Goal: Contribute content: Contribute content

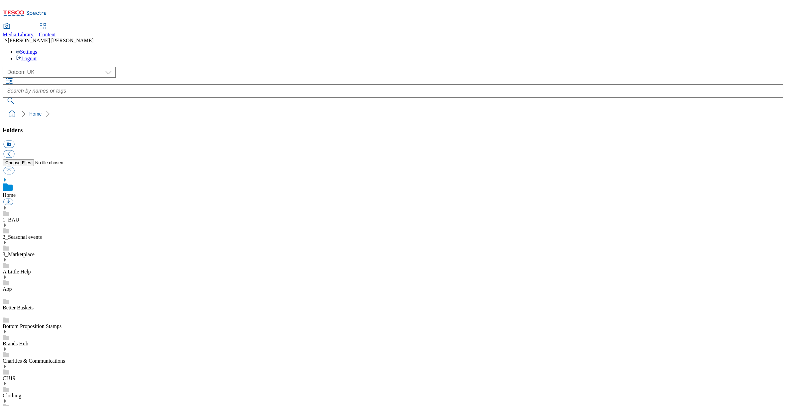
select select "flare-homepage"
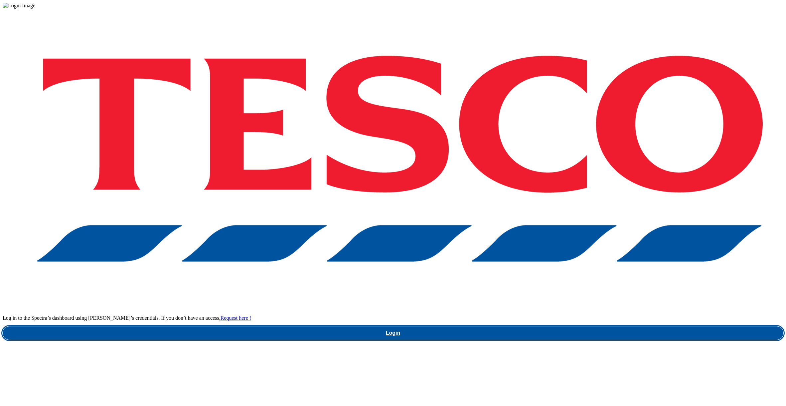
click at [561, 326] on link "Login" at bounding box center [393, 332] width 781 height 13
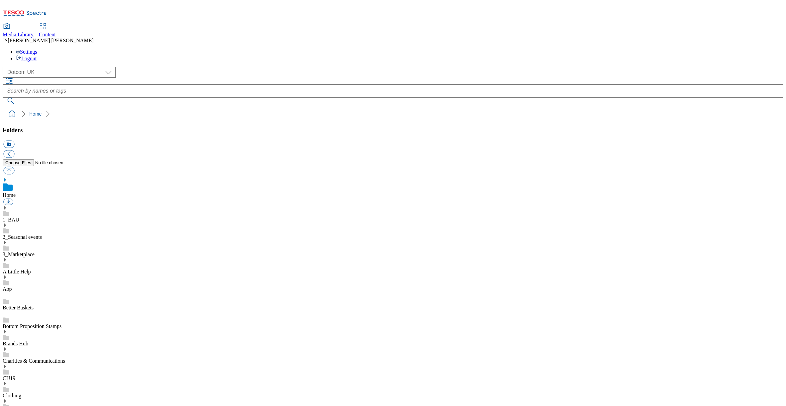
click at [6, 275] on use at bounding box center [5, 276] width 2 height 3
click at [6, 328] on use at bounding box center [5, 329] width 2 height 3
click at [41, 391] on link "Inspiration Events menu" at bounding box center [29, 394] width 52 height 6
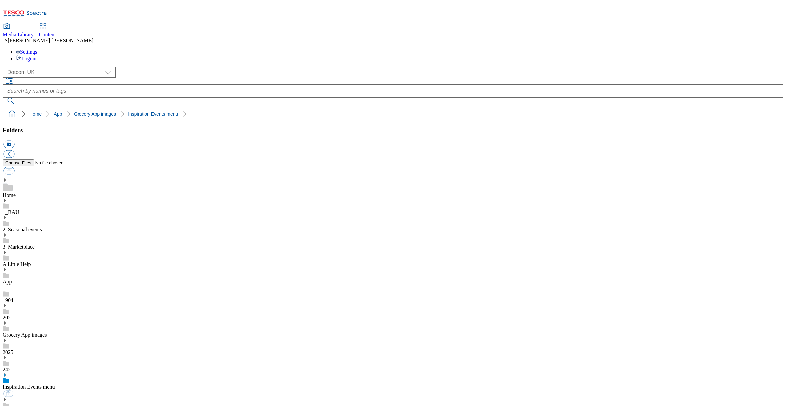
click at [6, 373] on use at bounding box center [5, 374] width 2 height 3
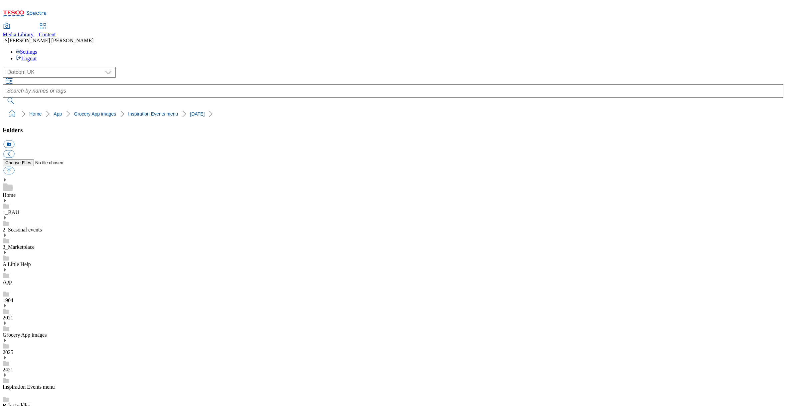
scroll to position [0, 0]
click at [51, 67] on select "Clubcard Marketing Dotcom UK GHS Marketing UK GHS ROI iGHS Marketing CE MCA CZ …" at bounding box center [59, 72] width 113 height 11
select select "flare-ghs-mktg"
click at [5, 67] on select "Clubcard Marketing Dotcom UK GHS Marketing UK GHS ROI iGHS Marketing CE MCA CZ …" at bounding box center [59, 72] width 113 height 11
click at [46, 23] on use at bounding box center [43, 26] width 6 height 6
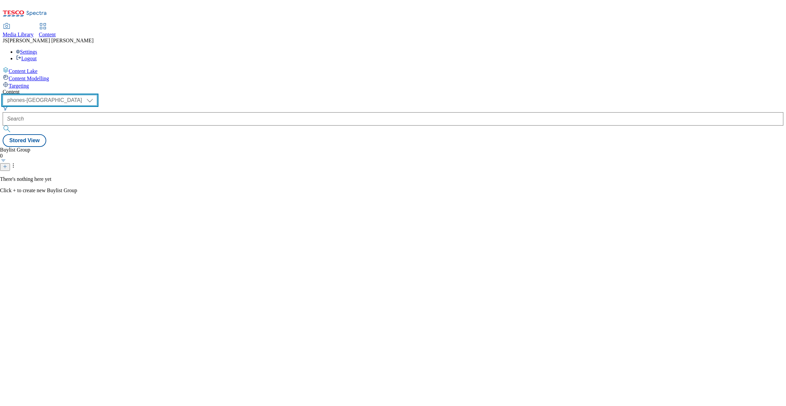
click at [97, 95] on select "ghs-roi ghs-[GEOGRAPHIC_DATA] ighs-cz ighs-hu ighs-sk phones-uk" at bounding box center [50, 100] width 94 height 11
select select "ghs-[GEOGRAPHIC_DATA]"
click at [86, 95] on select "ghs-roi ghs-[GEOGRAPHIC_DATA] ighs-cz ighs-hu ighs-sk phones-uk" at bounding box center [50, 100] width 94 height 11
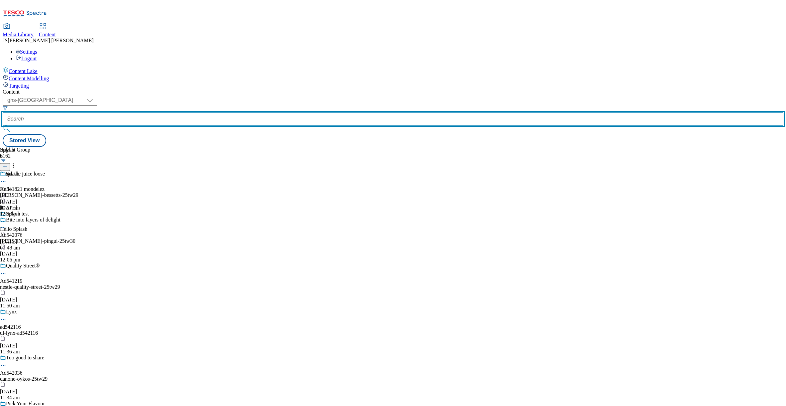
click at [159, 112] on input "text" at bounding box center [393, 118] width 781 height 13
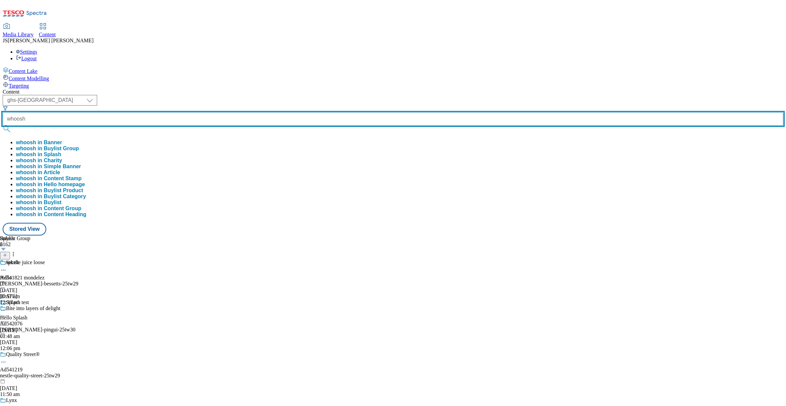
type input "whoosh"
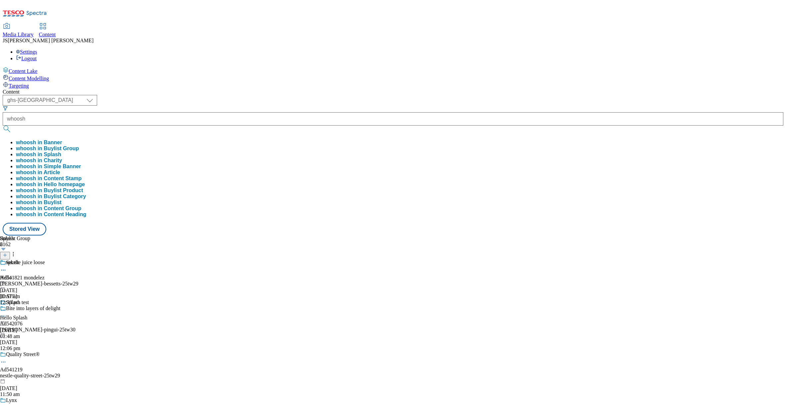
click at [79, 145] on button "whoosh in Buylist Group" at bounding box center [47, 148] width 63 height 6
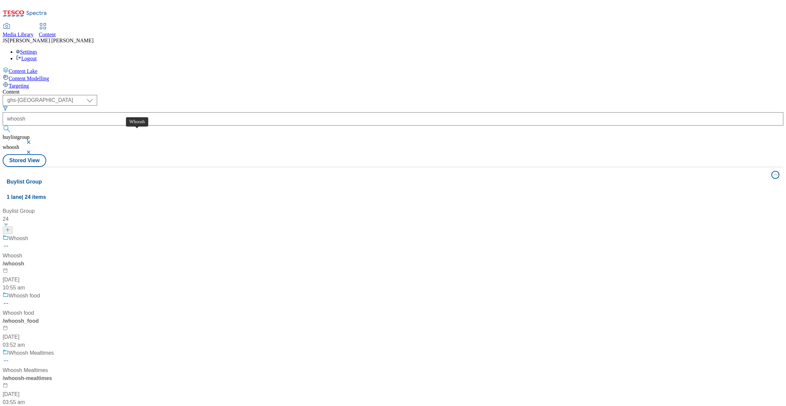
click at [28, 234] on span "Whoosh" at bounding box center [19, 238] width 20 height 8
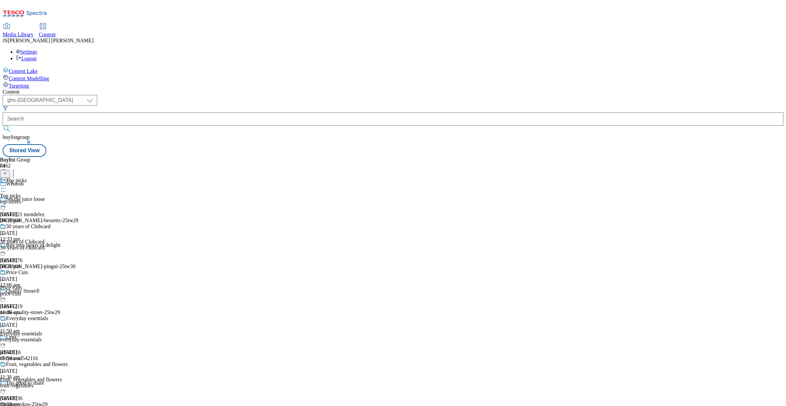
click at [10, 170] on button at bounding box center [5, 174] width 10 height 8
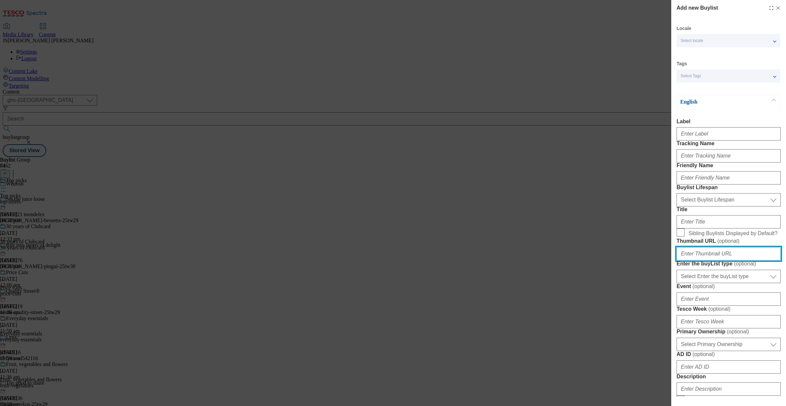
click at [709, 260] on input "Thumbnail URL ( optional )" at bounding box center [729, 253] width 104 height 13
paste input "[URL][DOMAIN_NAME]"
type input "[URL][DOMAIN_NAME]"
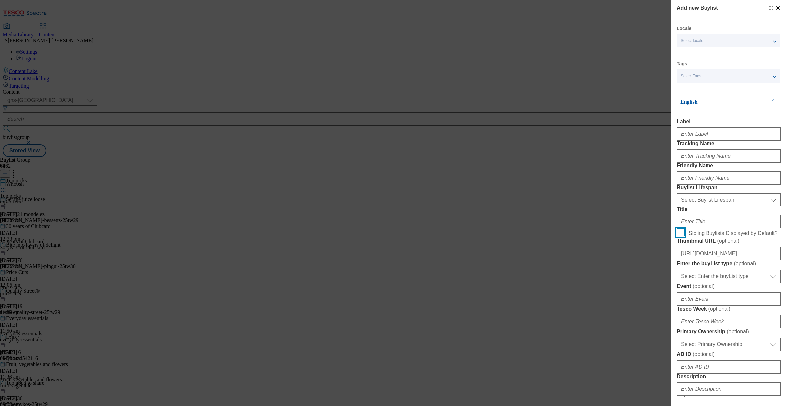
click at [682, 236] on input "Sibling Buylists Displayed by Default?" at bounding box center [681, 232] width 8 height 8
checkbox input "true"
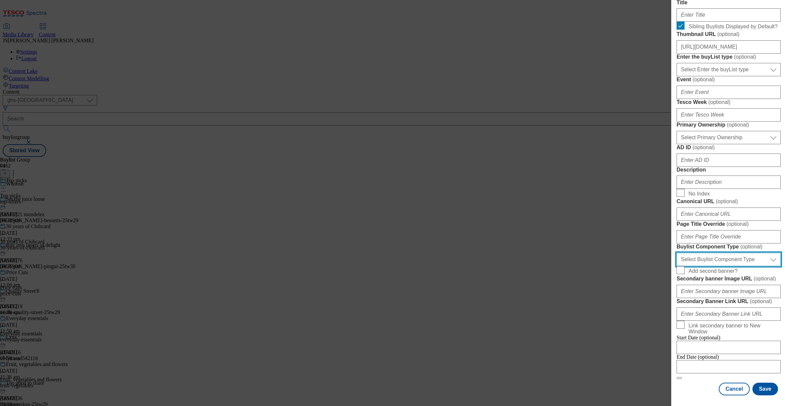
click at [696, 252] on select "Select Buylist Component Type Banner Competition Header Meal" at bounding box center [729, 258] width 104 height 13
select select "Banner"
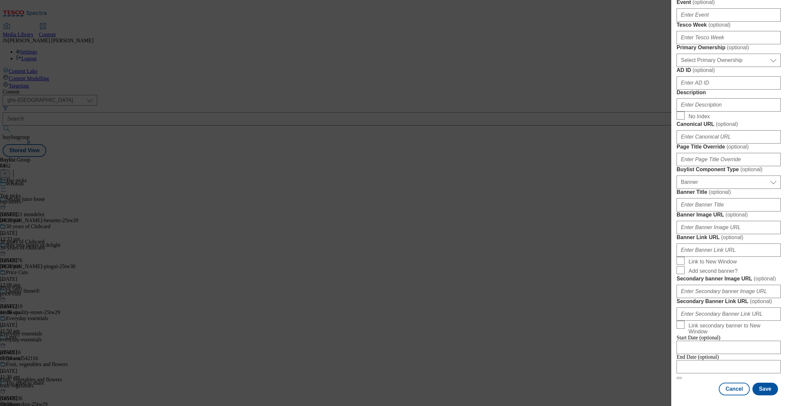
scroll to position [563, 0]
click at [689, 221] on input "Banner Image URL ( optional )" at bounding box center [729, 227] width 104 height 13
paste input "[URL][DOMAIN_NAME]"
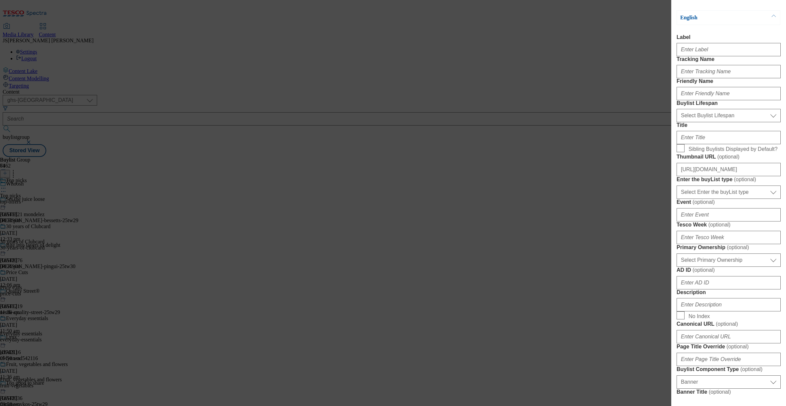
scroll to position [0, 0]
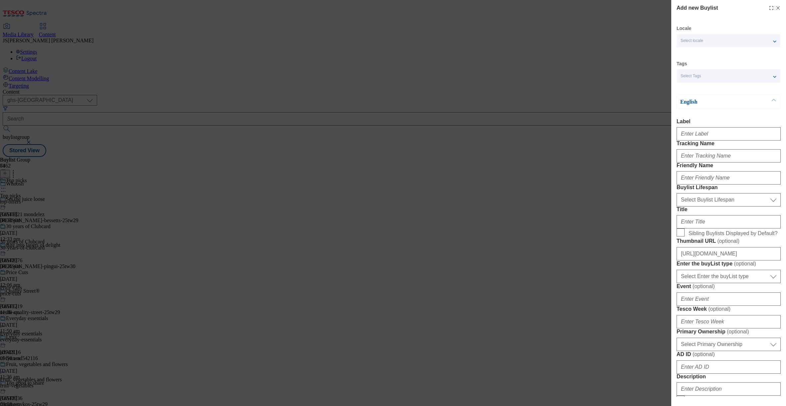
type input "[URL][DOMAIN_NAME]"
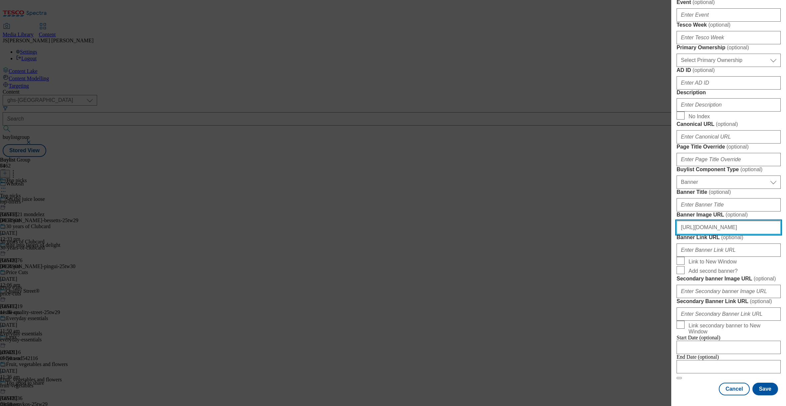
scroll to position [399, 0]
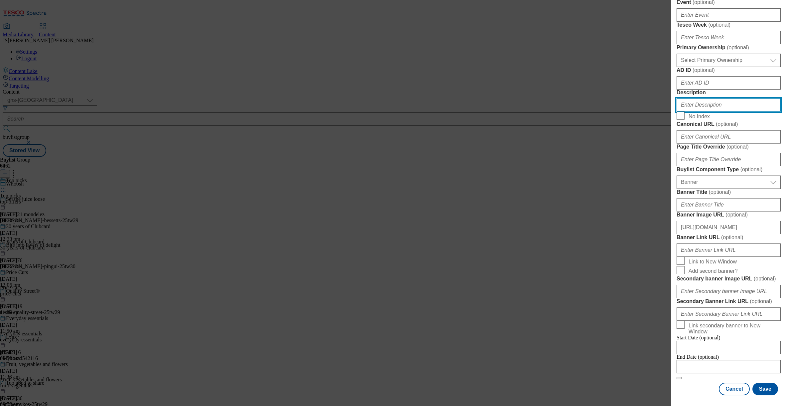
click at [697, 111] on input "Description" at bounding box center [729, 104] width 104 height 13
paste input "Celebrate the magic of mealtimes with Birds Eye. That’s a Recipe for a Life Wel…"
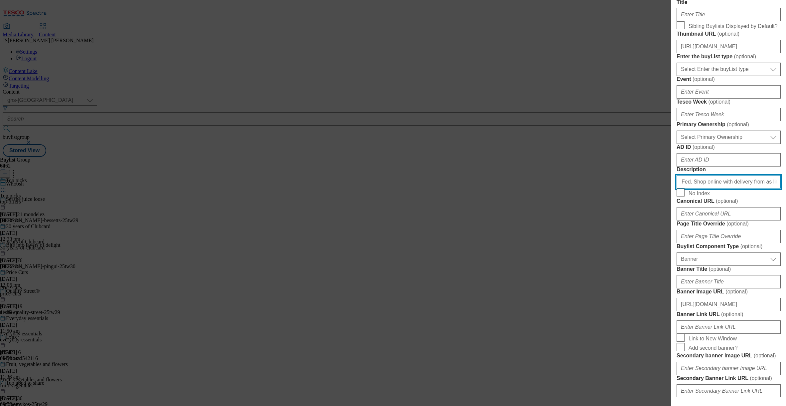
scroll to position [0, 0]
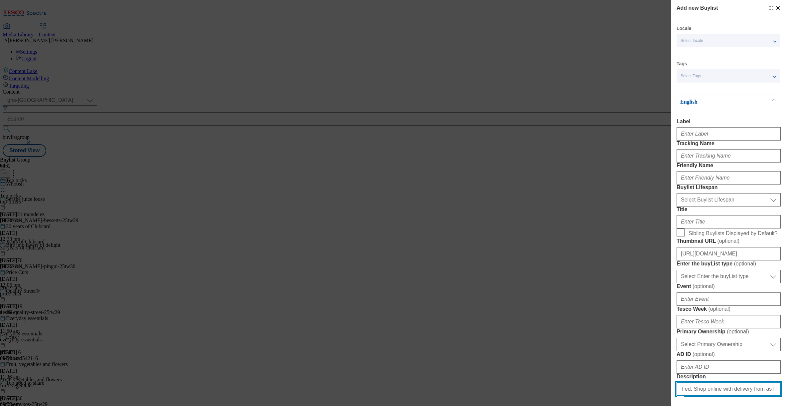
type input "Celebrate the magic of mealtimes with Birds Eye. That’s a Recipe for a Life Wel…"
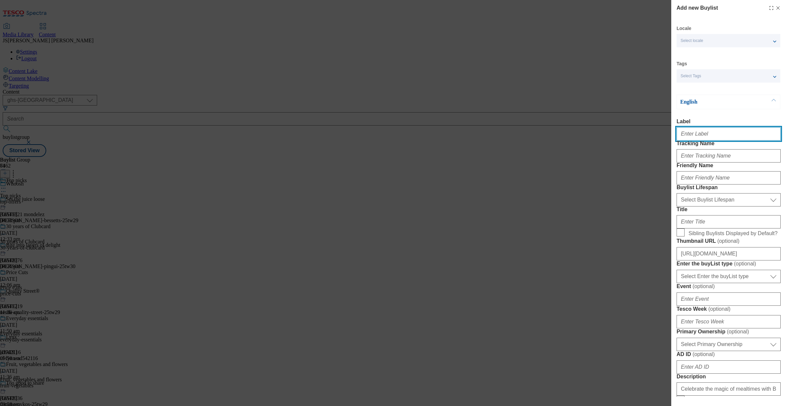
click at [698, 137] on input "Label" at bounding box center [729, 133] width 104 height 13
type input "Birdseye"
click at [691, 228] on input "Title" at bounding box center [729, 221] width 104 height 13
paste input "Back to School with Birds Eye Dinner Winners"
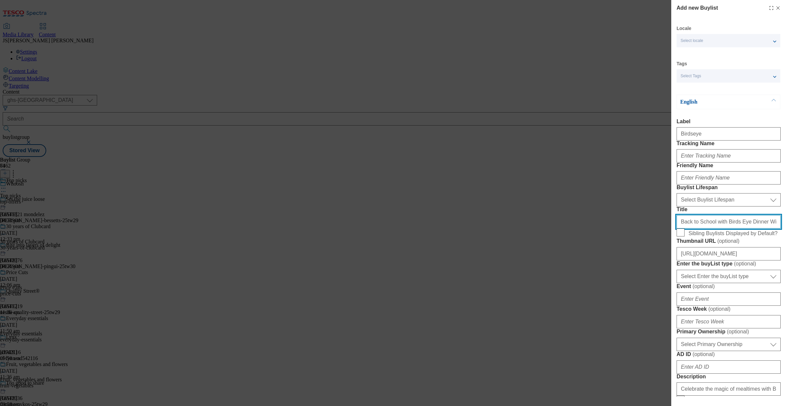
scroll to position [0, 32]
type input "Back to School with Birds Eye Dinner Winners"
click at [681, 236] on input "Sibling Buylists Displayed by Default?" at bounding box center [681, 232] width 8 height 8
checkbox input "true"
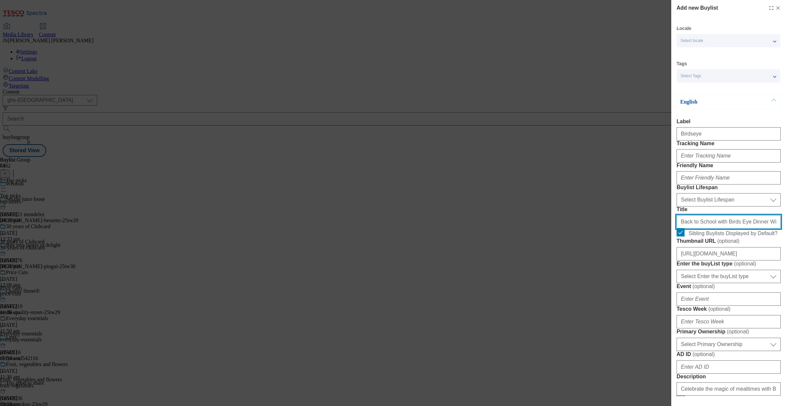
click at [690, 228] on input "Back to School with Birds Eye Dinner Winners" at bounding box center [729, 221] width 104 height 13
type input "Back to School with Birds Eye Dinner Winners"
drag, startPoint x: 701, startPoint y: 136, endPoint x: 675, endPoint y: 136, distance: 26.3
click at [675, 136] on div "Add new Buylist Locale Select locale English Welsh Tags Select Tags fnf marketp…" at bounding box center [728, 198] width 115 height 396
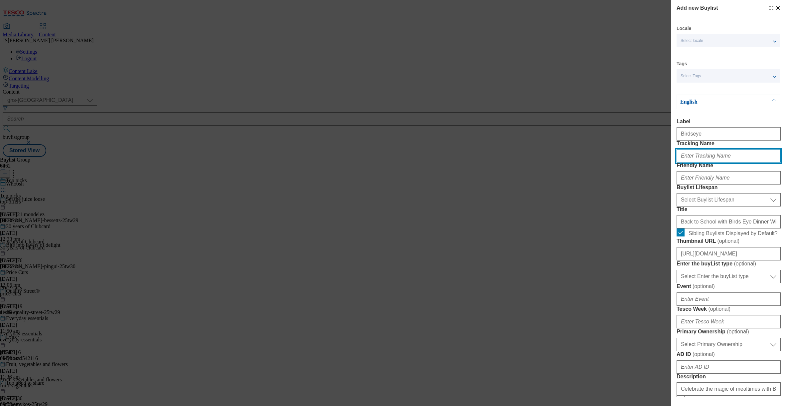
click at [698, 162] on input "Tracking Name" at bounding box center [729, 155] width 104 height 13
type input "."
paste input "Birdseye"
type input "birdseye"
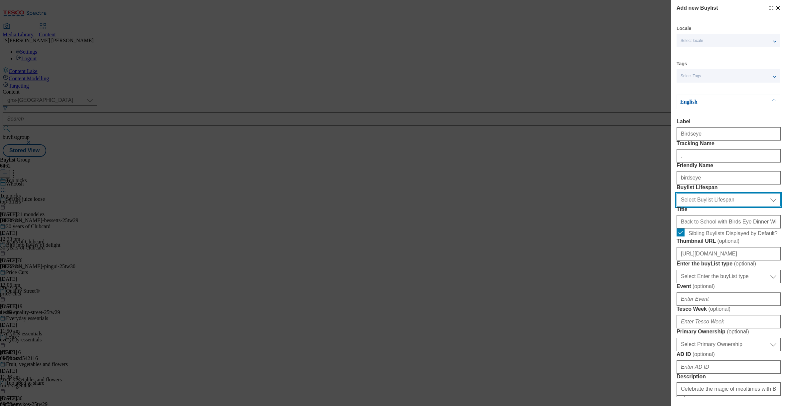
select select "evergreen"
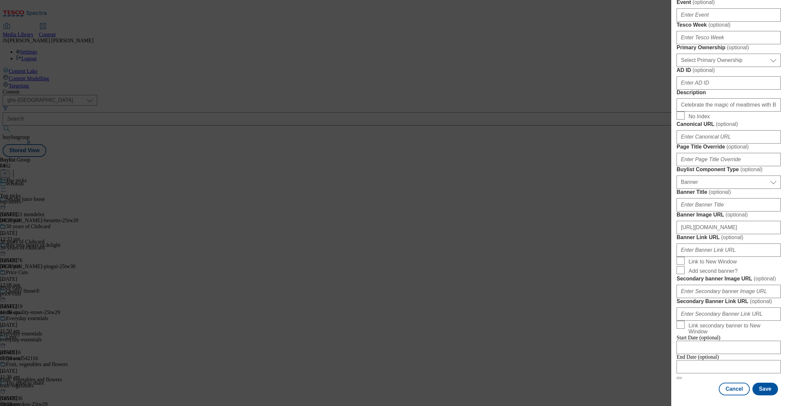
scroll to position [563, 0]
click at [763, 392] on button "Save" at bounding box center [765, 388] width 26 height 13
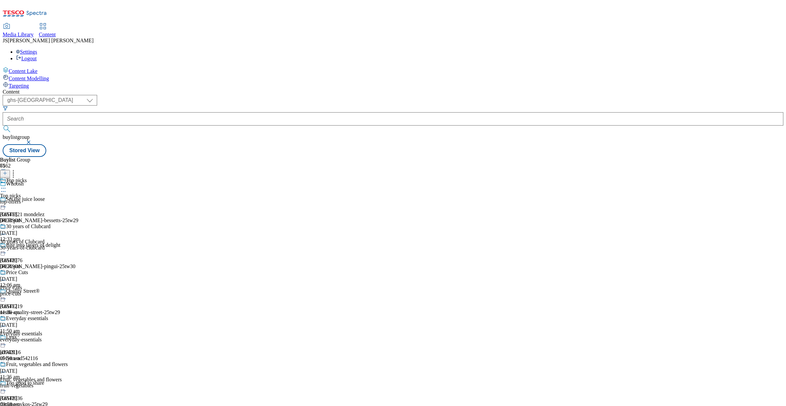
scroll to position [4958, 0]
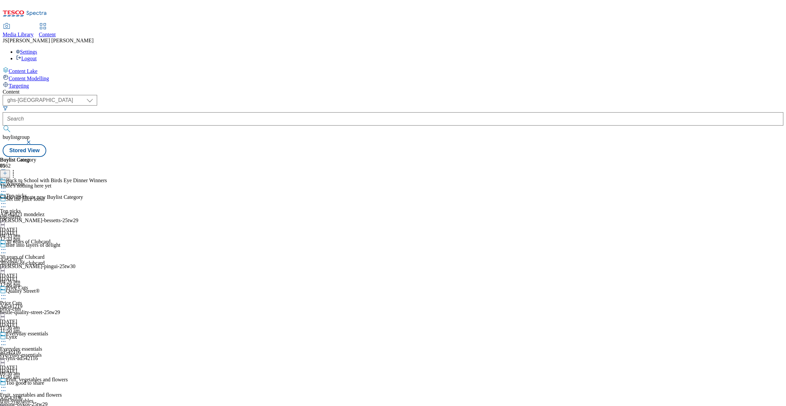
click at [7, 171] on icon at bounding box center [5, 173] width 5 height 5
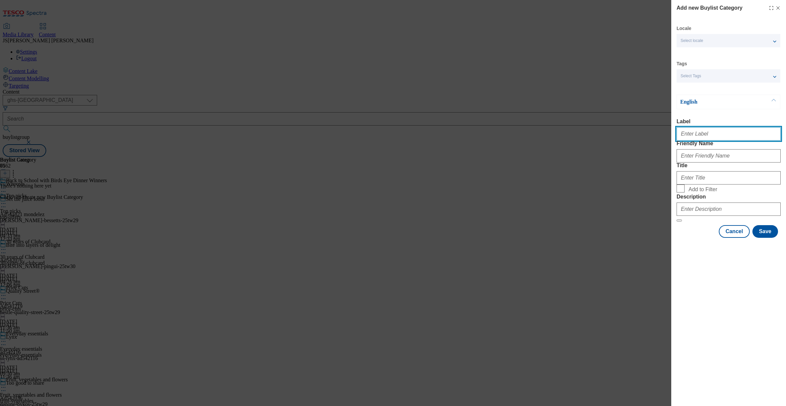
click at [686, 136] on input "Label" at bounding box center [729, 133] width 104 height 13
type input "Birdseye"
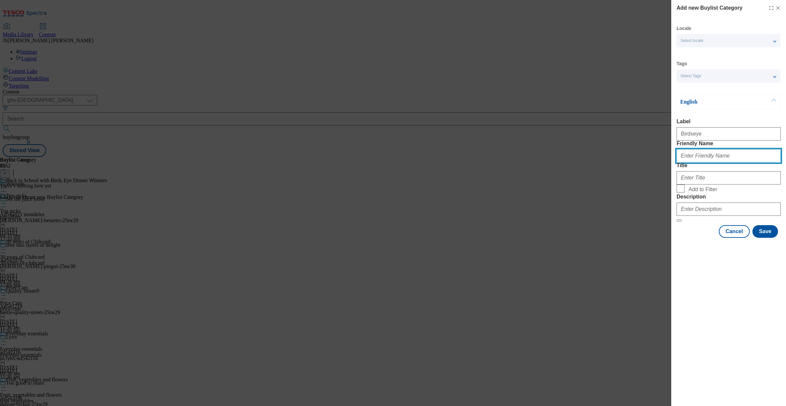
paste input "Birdseye"
type input "birdseye"
paste input "Birdseye"
type input "Birdseye"
click at [683, 192] on input "Add to Filter" at bounding box center [681, 188] width 8 height 8
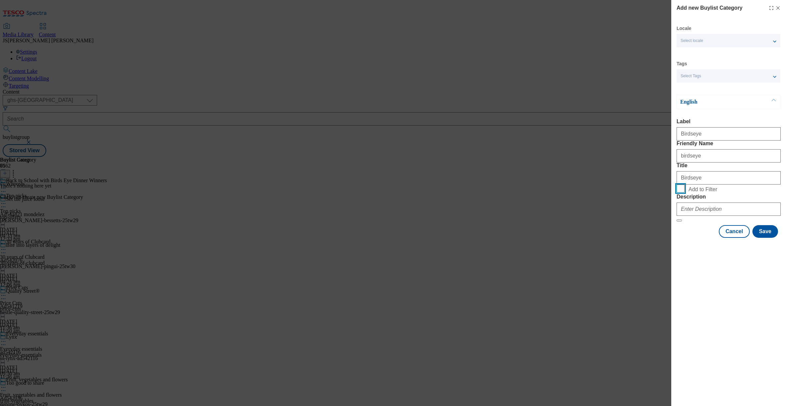
checkbox input "true"
click at [707, 216] on input "Description" at bounding box center [729, 208] width 104 height 13
paste input "Celebrate the magic of mealtimes with Birds Eye. That’s a Recipe for a Life Wel…"
type input "Celebrate the magic of mealtimes with Birds Eye. That’s a Recipe for a Life Wel…"
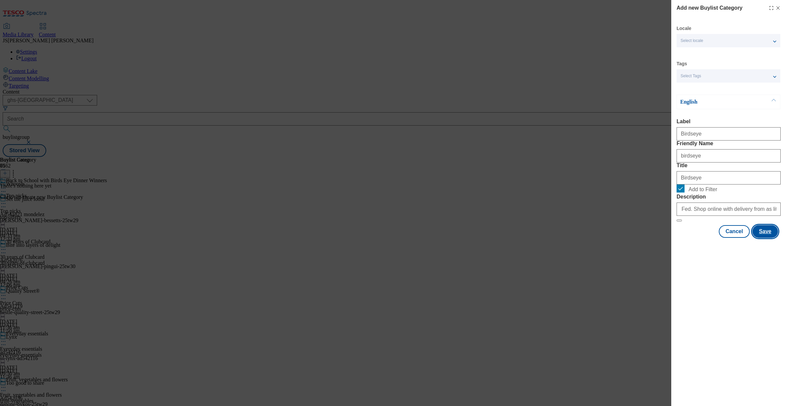
scroll to position [0, 0]
click at [770, 238] on button "Save" at bounding box center [765, 231] width 26 height 13
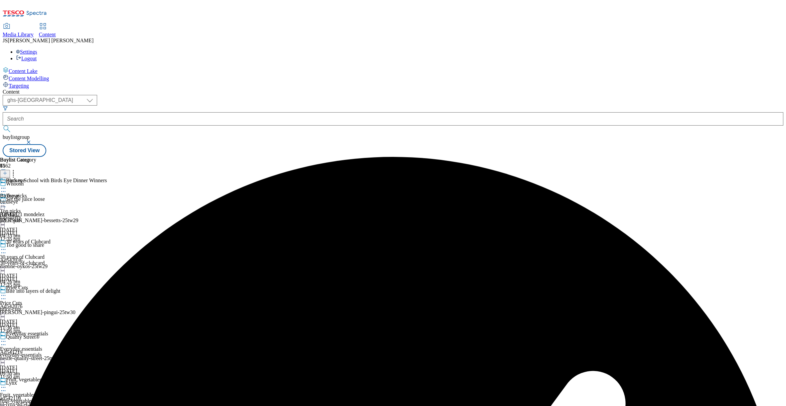
click at [36, 177] on div "Birdseye Birdseye birdseye [DATE] 12:37 pm" at bounding box center [18, 200] width 36 height 46
click at [36, 199] on div "birdseye" at bounding box center [18, 202] width 36 height 6
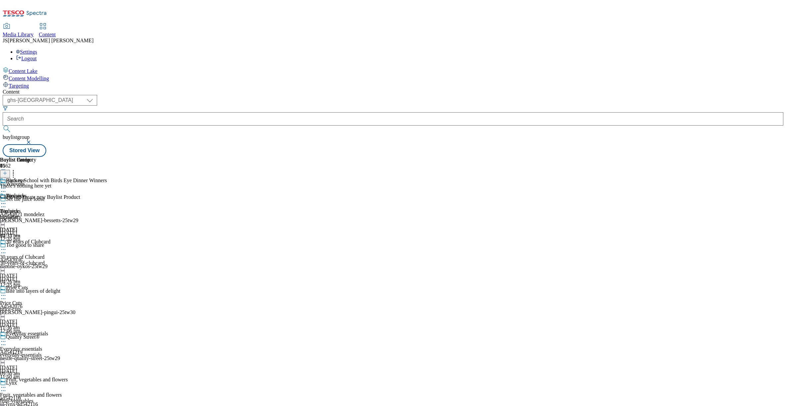
click at [7, 171] on icon at bounding box center [5, 173] width 5 height 5
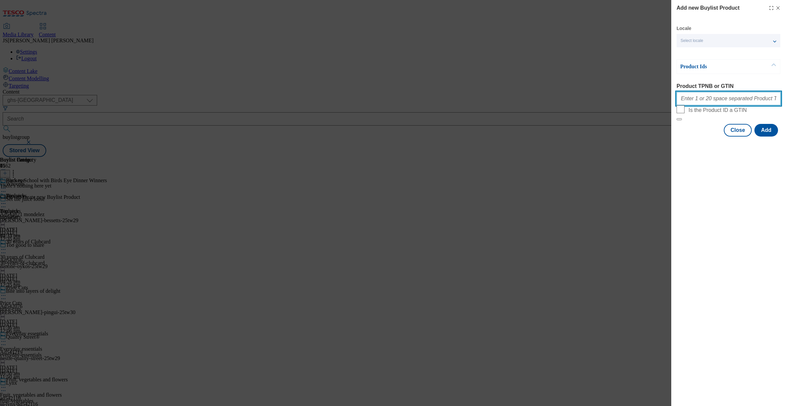
click at [696, 103] on input "Product TPNB or GTIN" at bounding box center [729, 98] width 104 height 13
paste input "84884562 82891518 73615918 72437382 51582603 62046001 50946135 66026825 6597120…"
type input "84884562 82891518 73615918 72437382 51582603 62046001 50946135 66026825 6597120…"
click at [768, 136] on button "Add" at bounding box center [766, 130] width 24 height 13
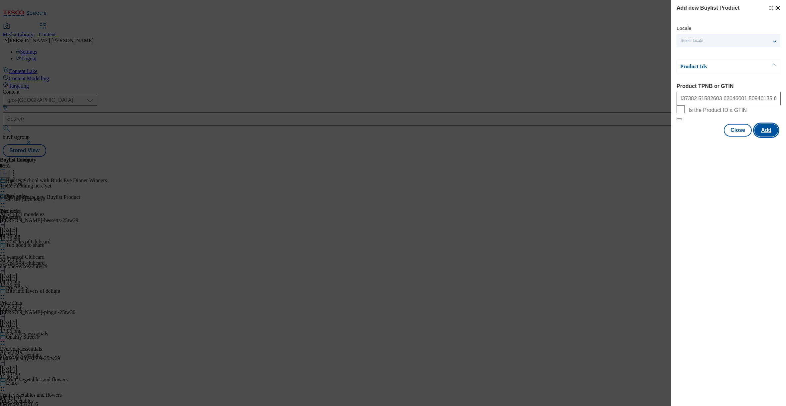
scroll to position [0, 0]
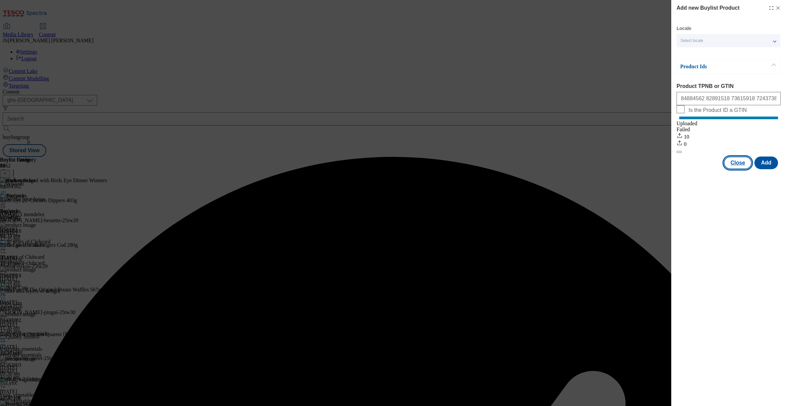
click at [742, 169] on button "Close" at bounding box center [738, 162] width 28 height 13
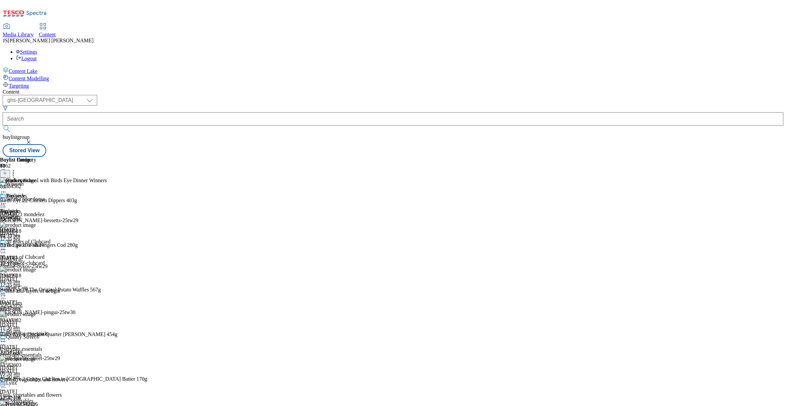
click at [7, 185] on icon at bounding box center [3, 188] width 7 height 7
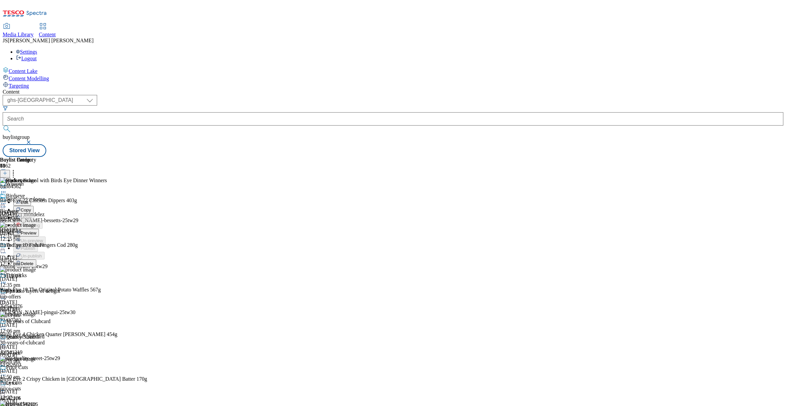
click at [36, 230] on span "Preview" at bounding box center [29, 232] width 16 height 5
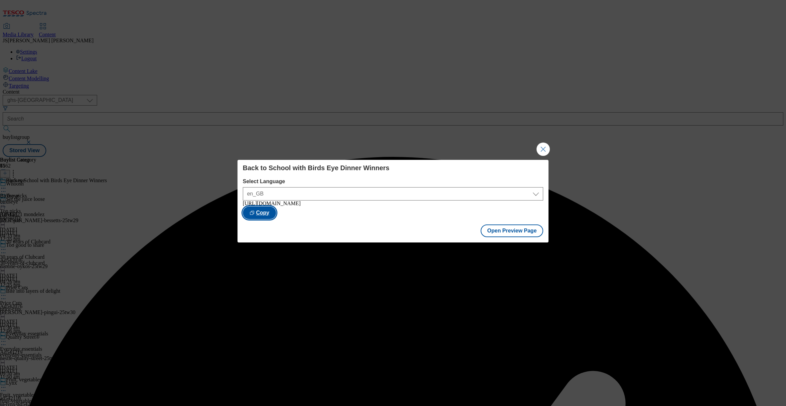
click at [276, 214] on button "Copy" at bounding box center [259, 212] width 33 height 13
click at [520, 230] on button "Open Preview Page" at bounding box center [512, 230] width 63 height 13
